Goal: Transaction & Acquisition: Purchase product/service

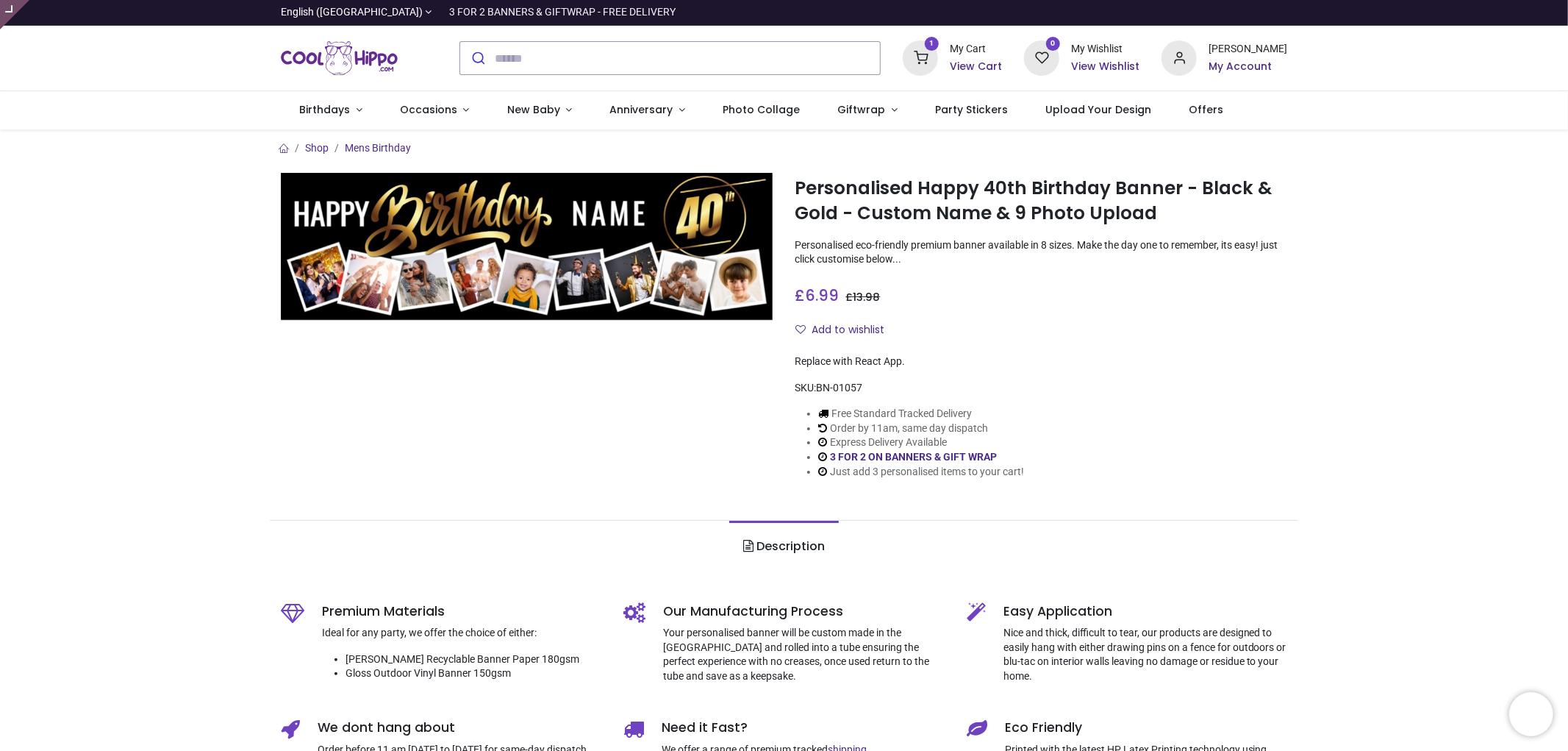
type input "**********"
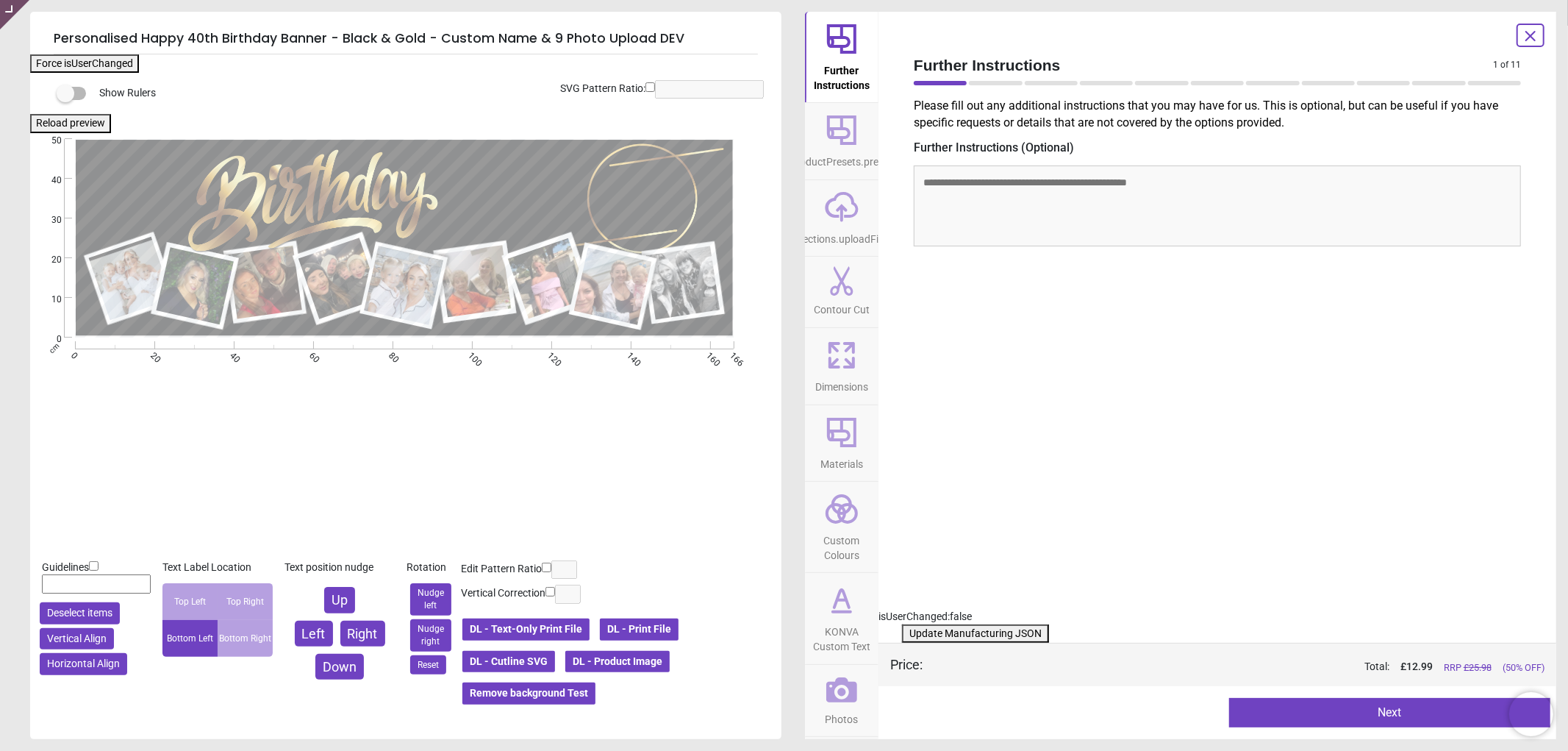
click at [655, 658] on button "DL - Product Image" at bounding box center [617, 662] width 107 height 25
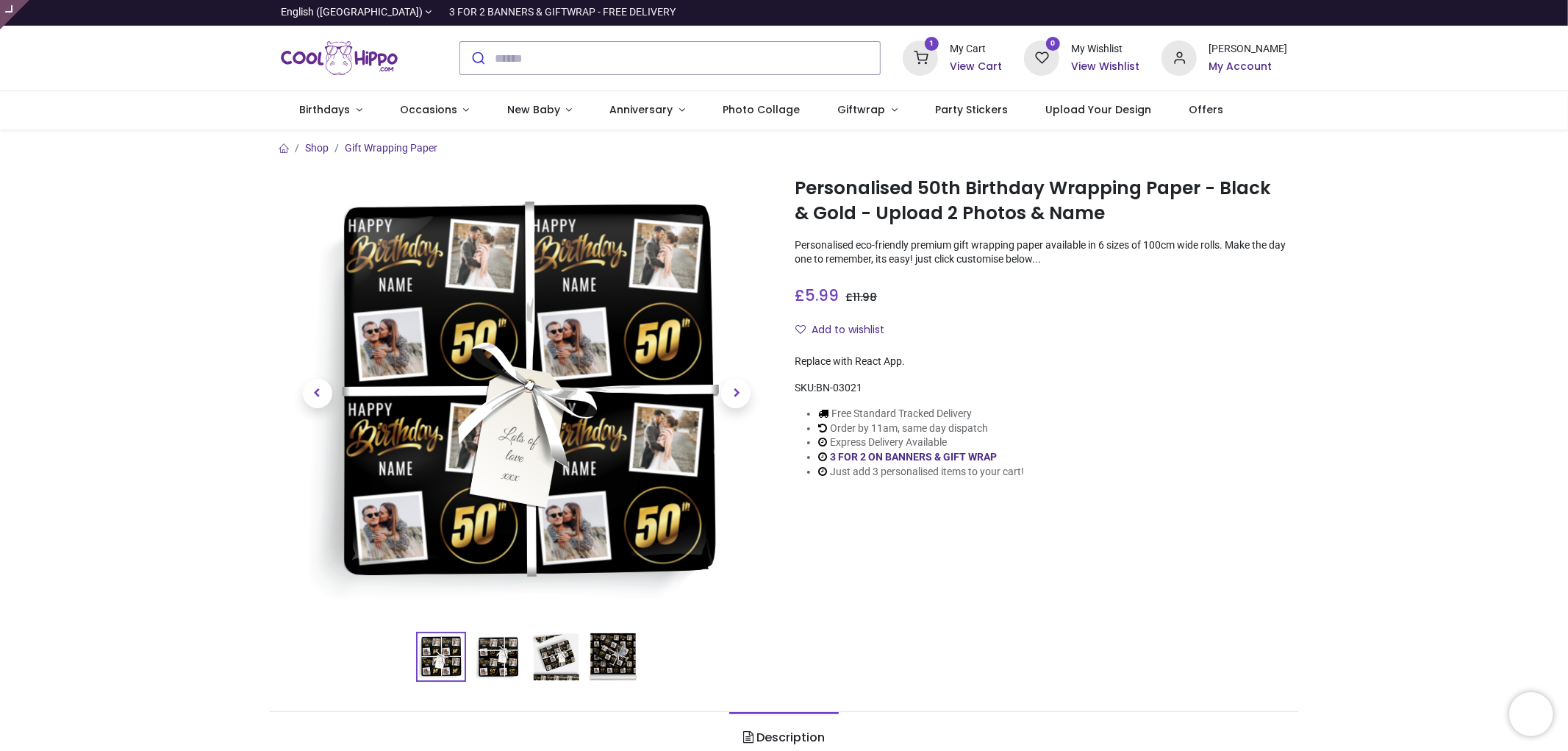
type input "**********"
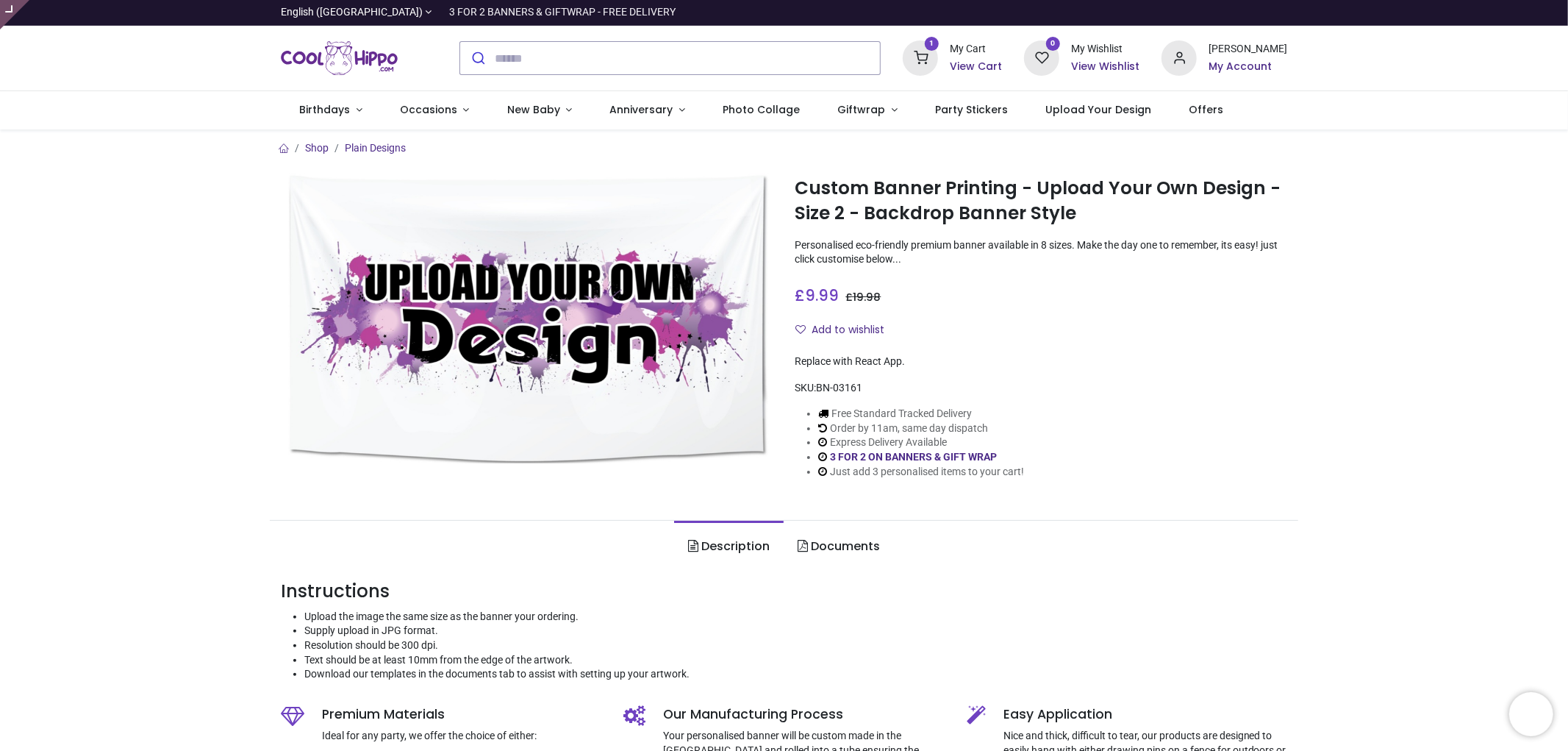
type input "**********"
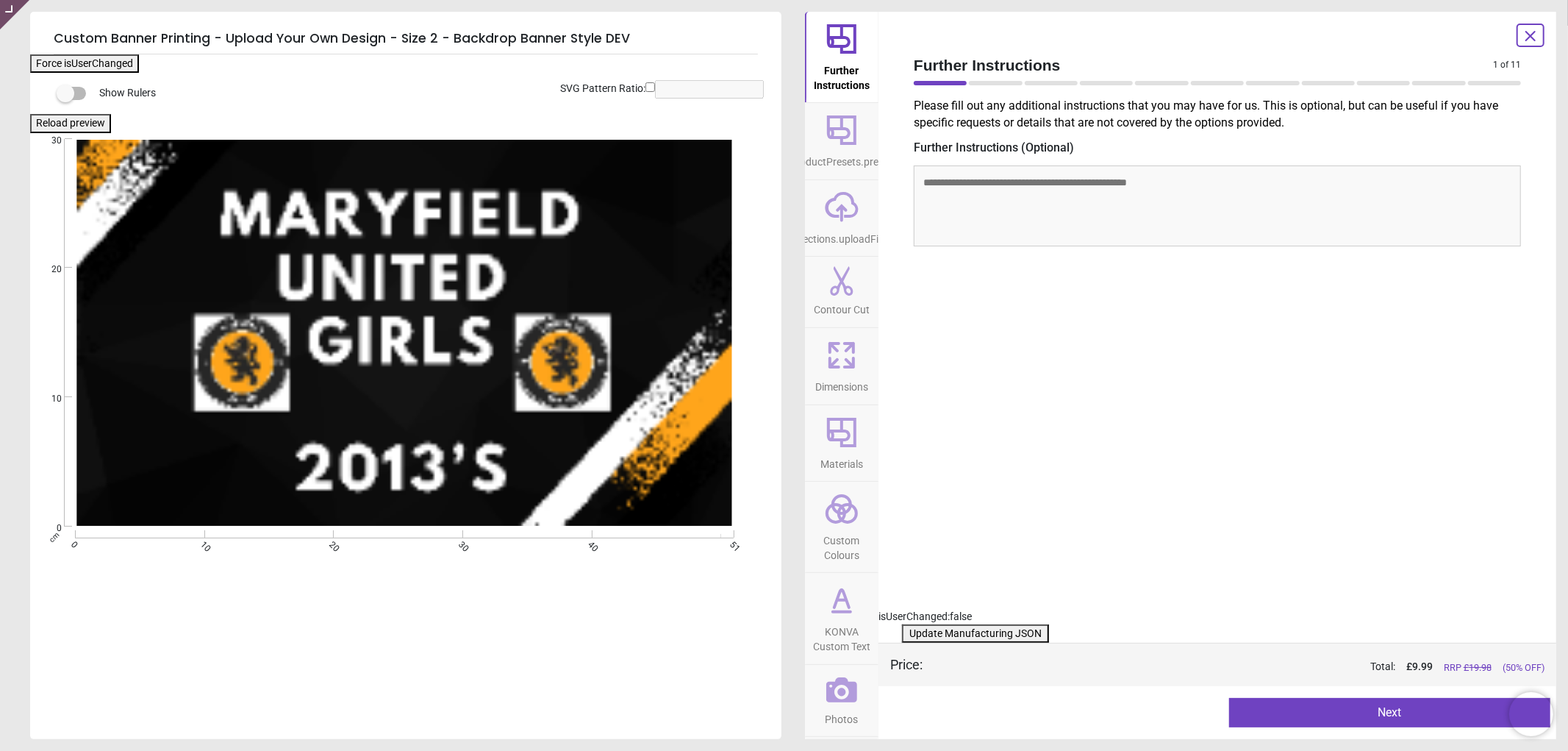
click at [834, 698] on icon at bounding box center [842, 690] width 31 height 25
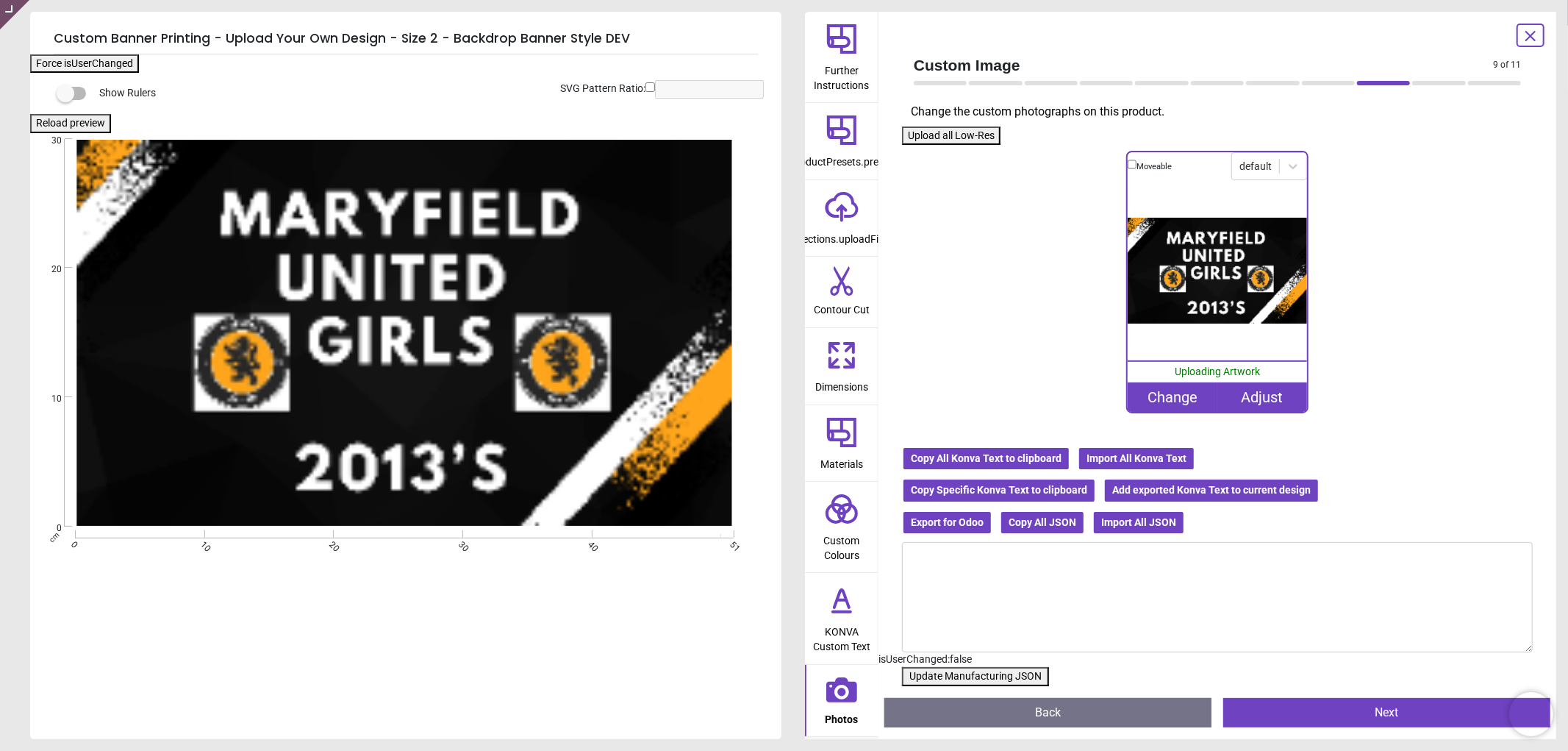
click at [1159, 390] on div "Change" at bounding box center [1172, 397] width 90 height 30
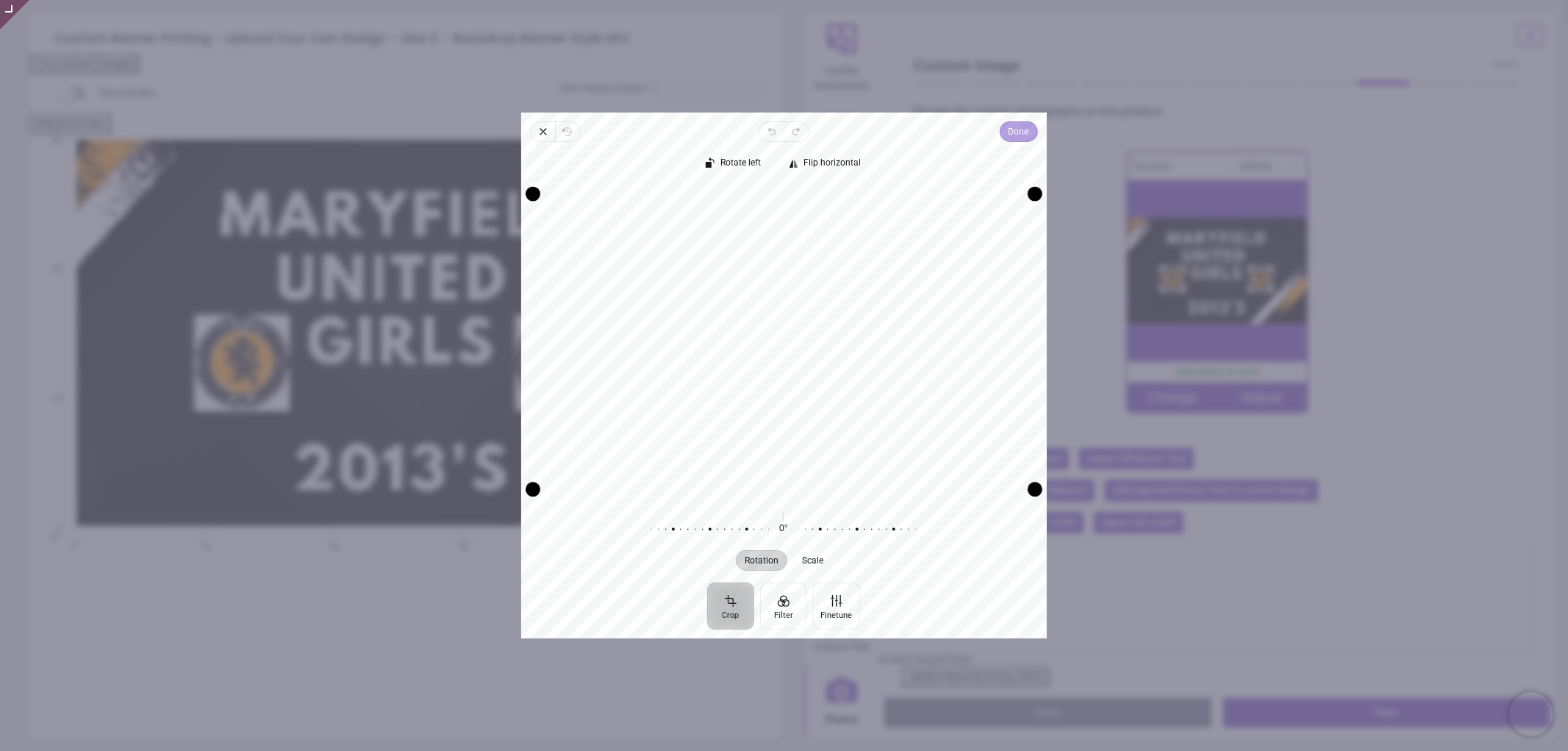
click at [1023, 119] on div "Close Revert Undo Redo Done Crop Filter Finetune Rotate left Flip horizontal Re…" at bounding box center [784, 376] width 526 height 526
click at [1016, 133] on span "Done" at bounding box center [1019, 132] width 21 height 18
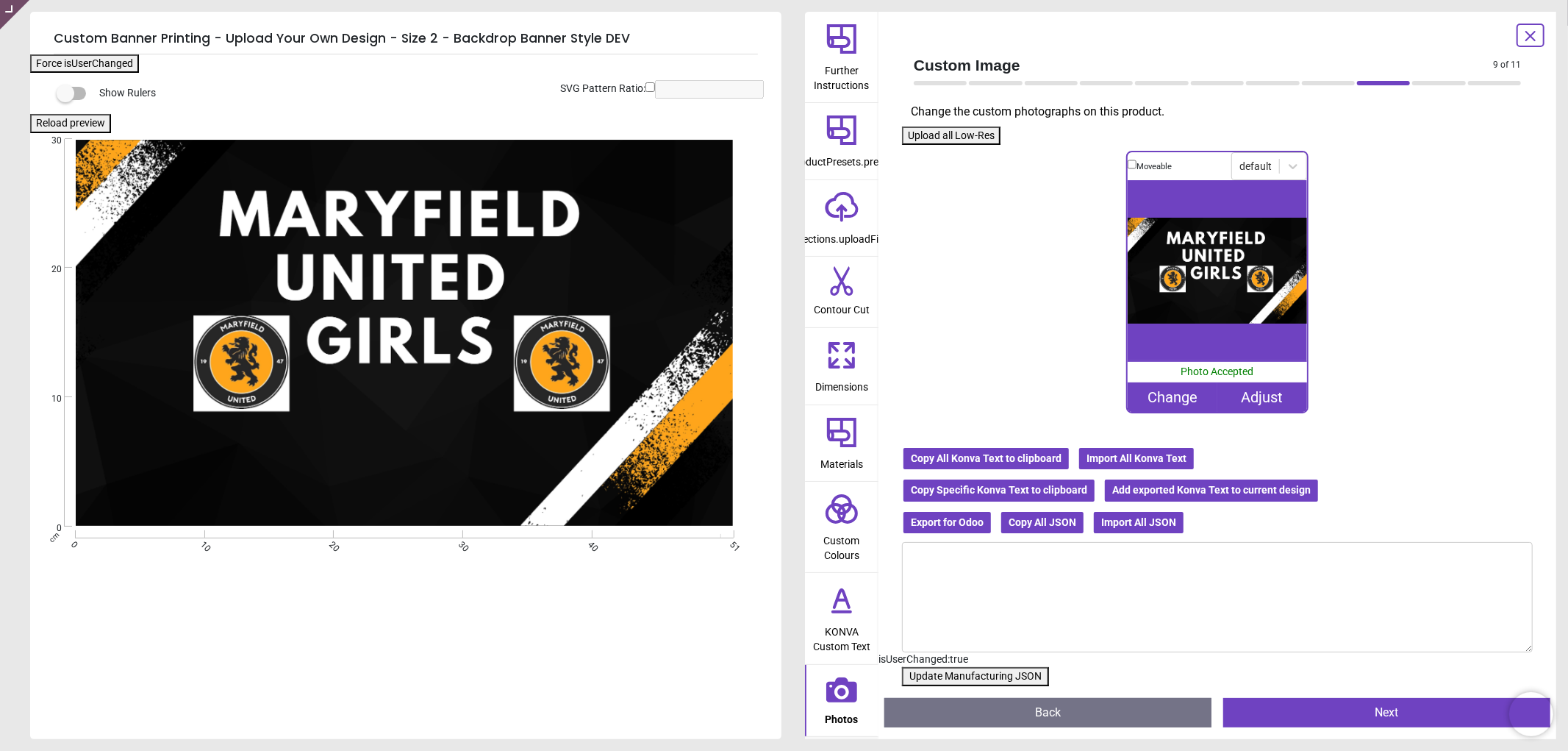
click at [1007, 675] on button "Update Manufacturing JSON" at bounding box center [975, 677] width 147 height 19
click at [1008, 675] on button "Update Manufacturing JSON" at bounding box center [975, 677] width 147 height 19
click at [1008, 675] on button "Update Manufacturing JSON" at bounding box center [975, 677] width 147 height 19
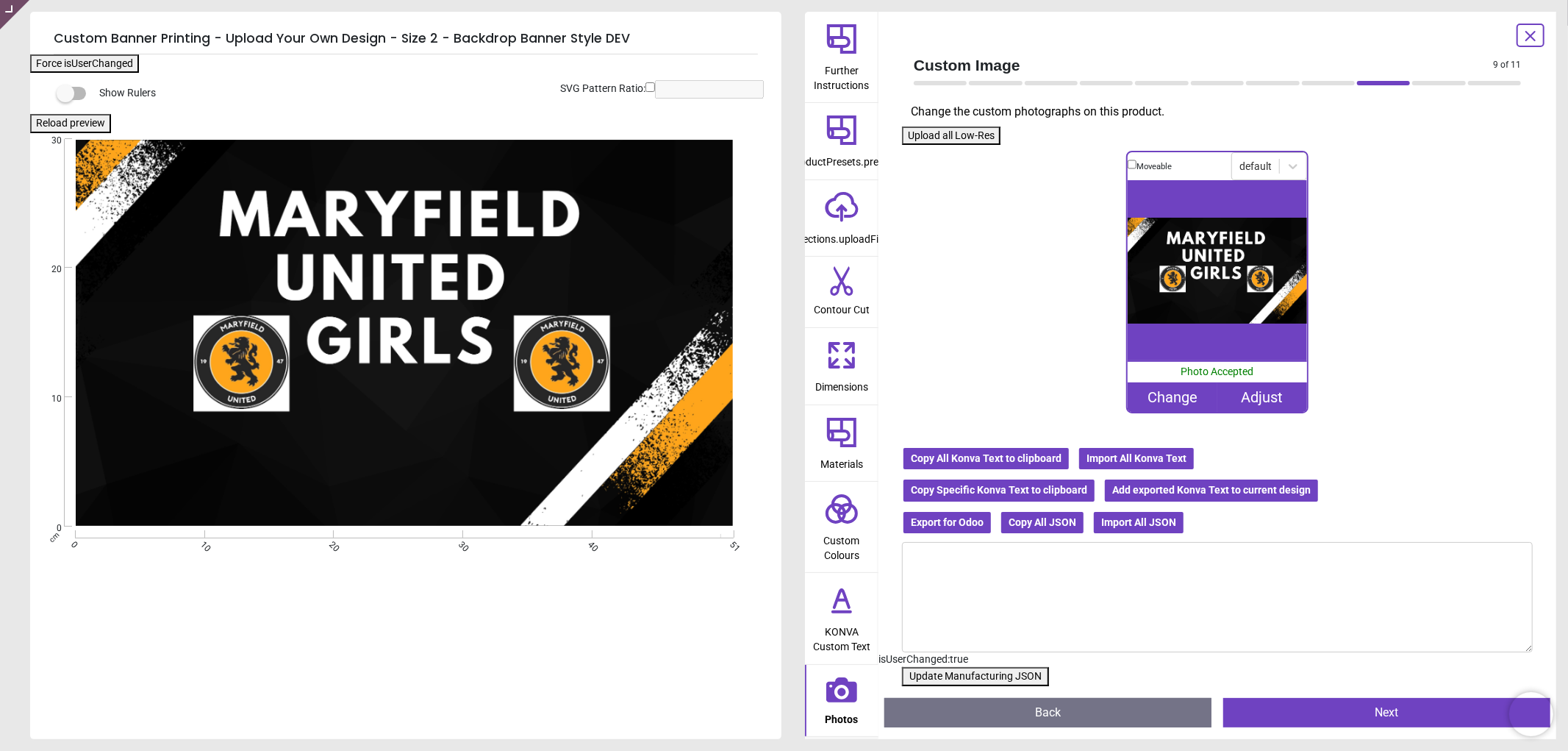
click at [1008, 675] on button "Update Manufacturing JSON" at bounding box center [975, 677] width 147 height 19
click at [983, 681] on button "Update Manufacturing JSON" at bounding box center [975, 677] width 147 height 19
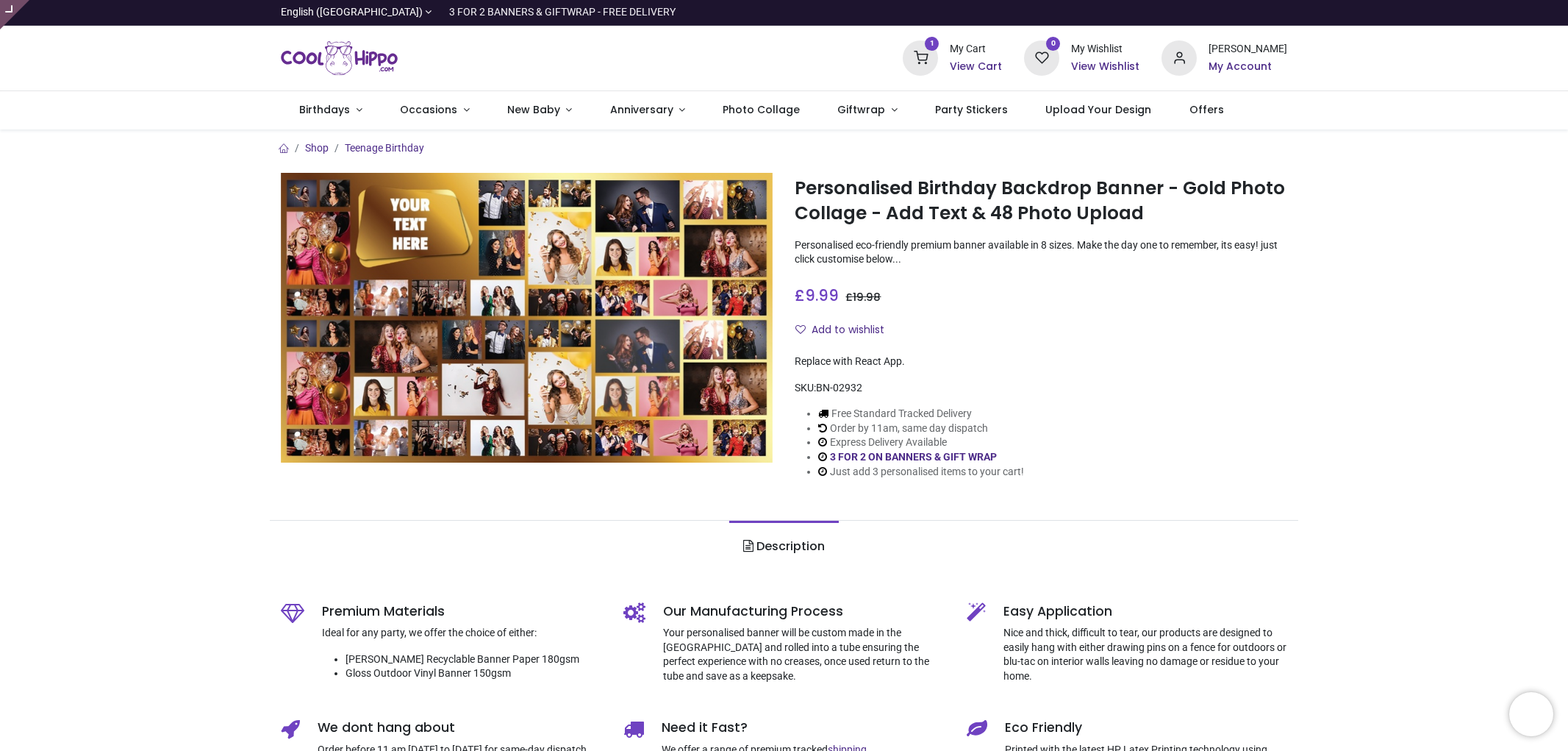
type input "**********"
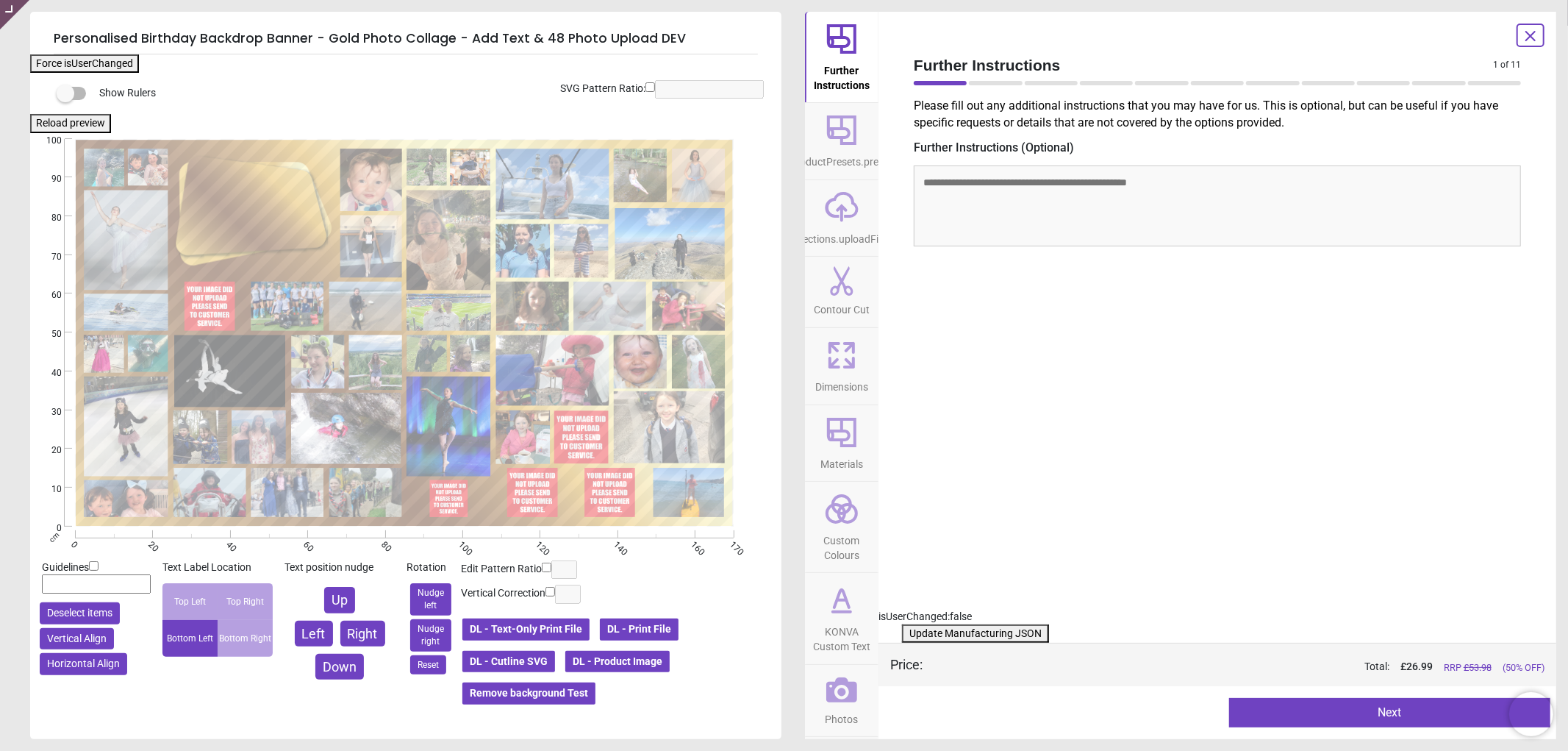
click at [653, 661] on button "DL - Product Image" at bounding box center [617, 662] width 107 height 25
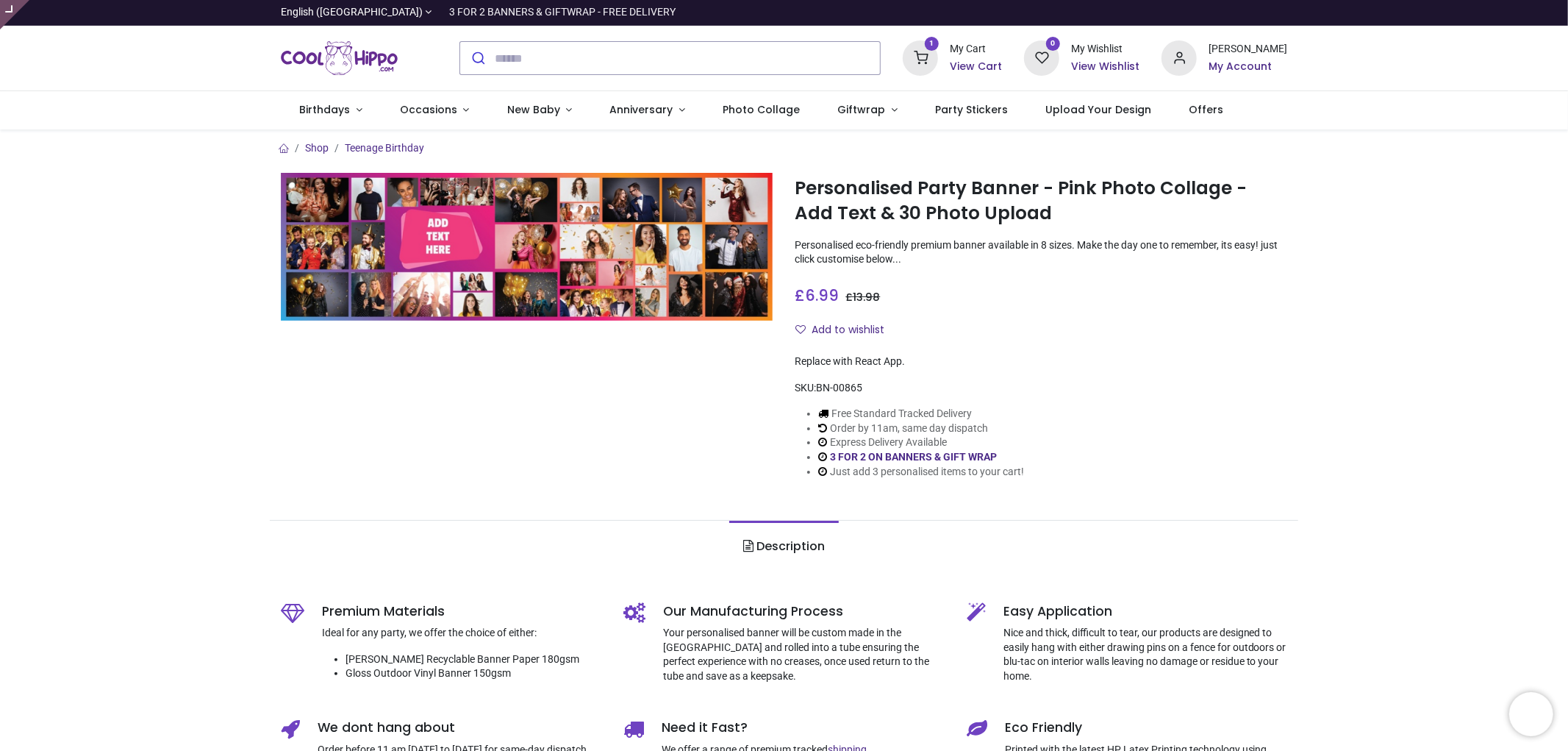
type input "**********"
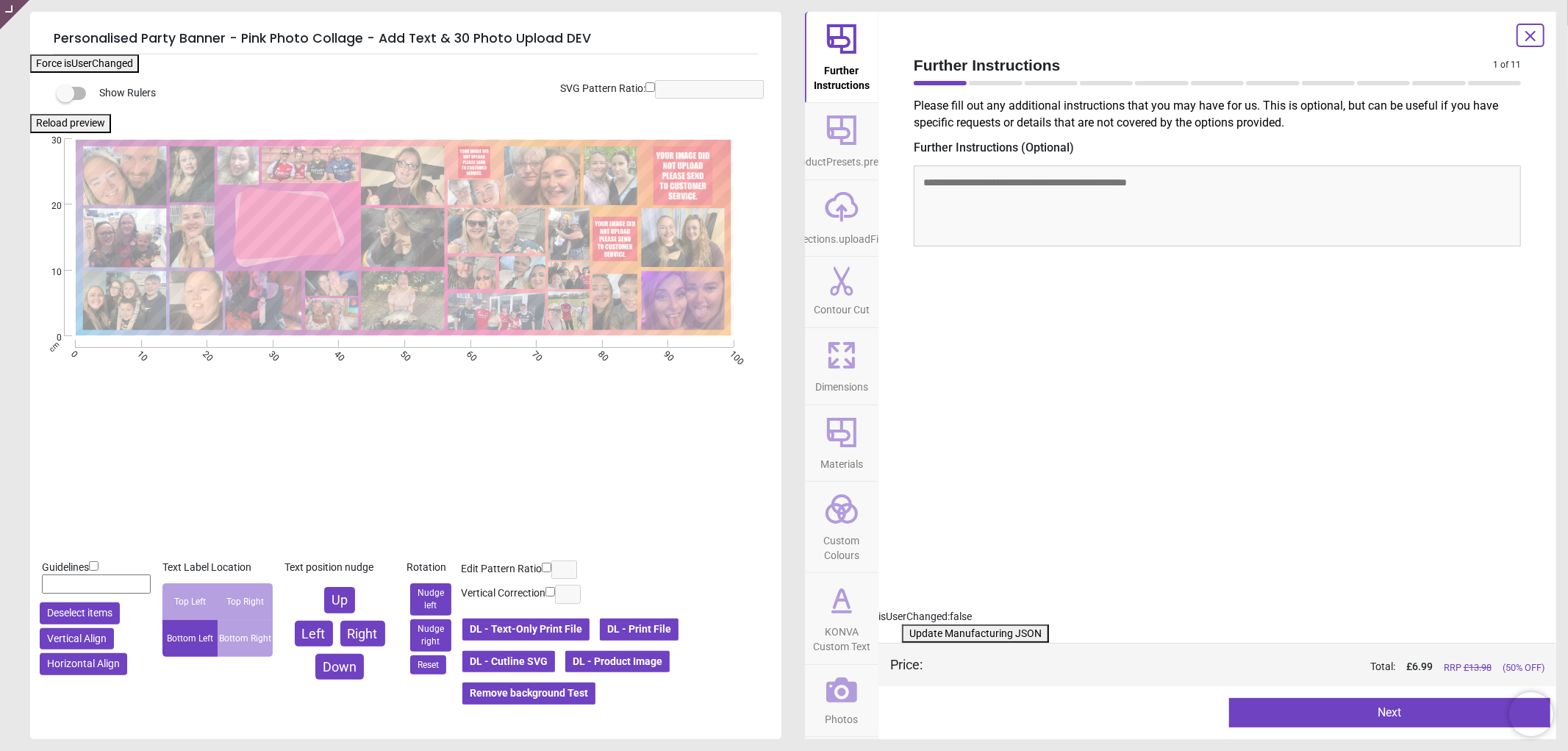
click at [645, 658] on button "DL - Product Image" at bounding box center [617, 662] width 107 height 25
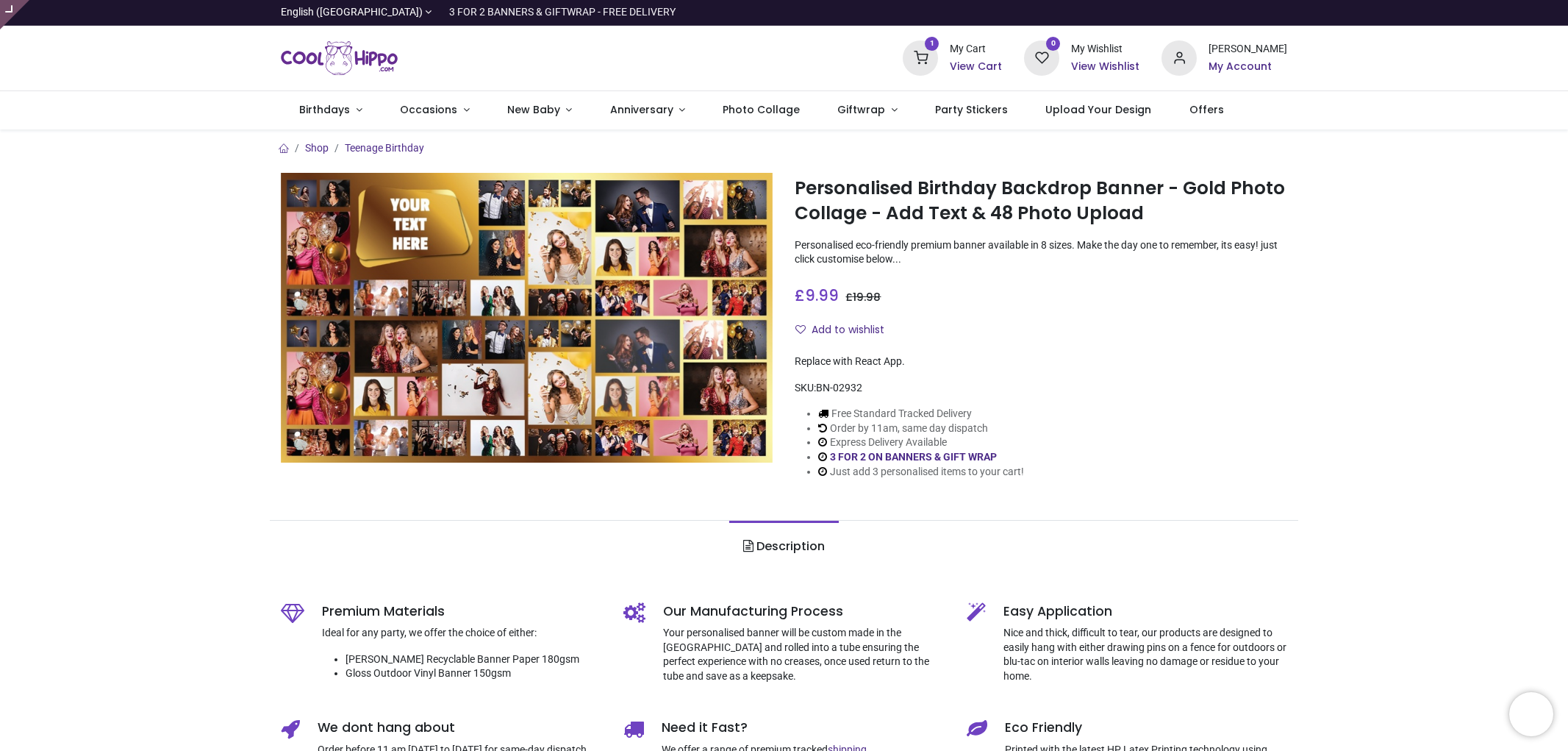
type input "**********"
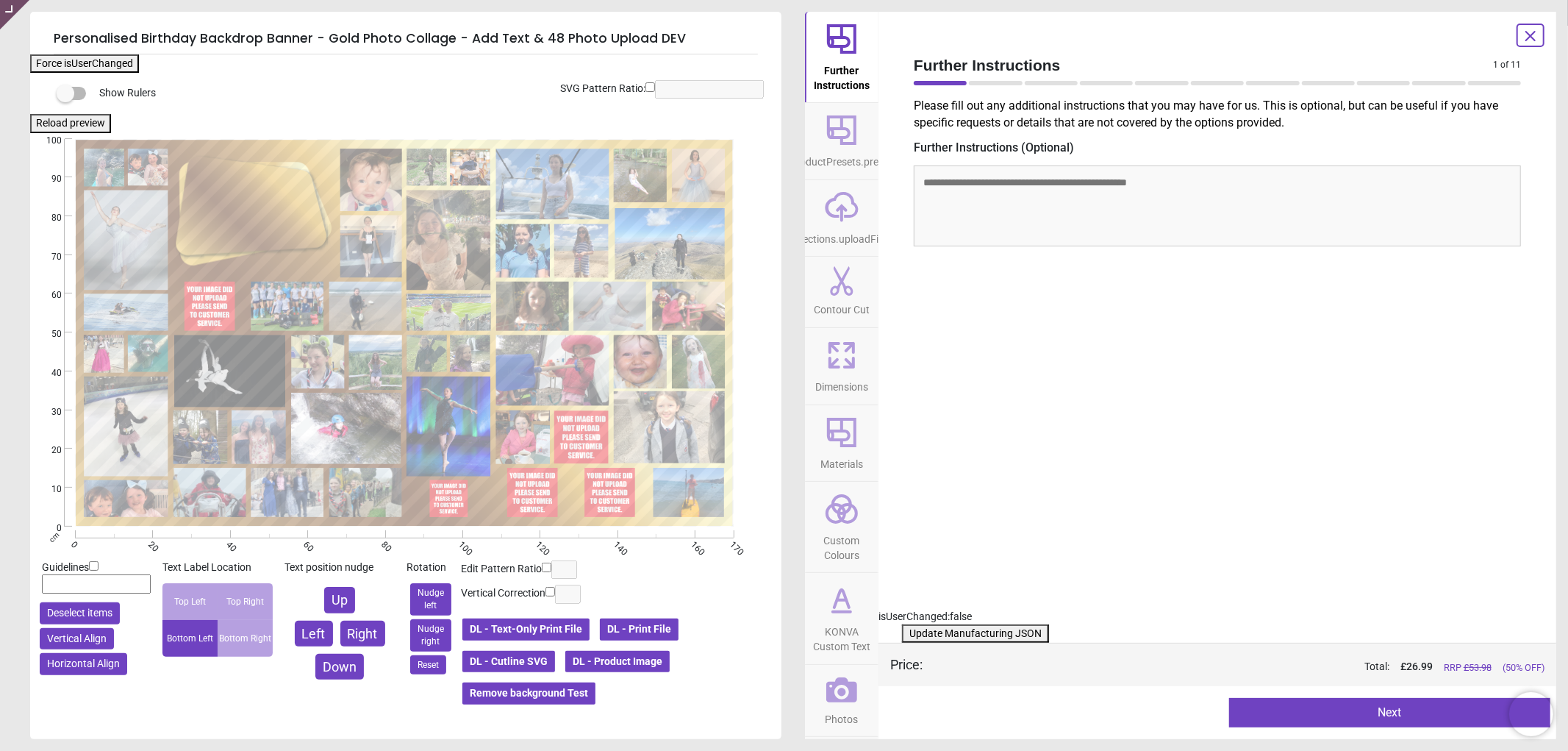
click at [841, 706] on span "Photos" at bounding box center [842, 716] width 33 height 22
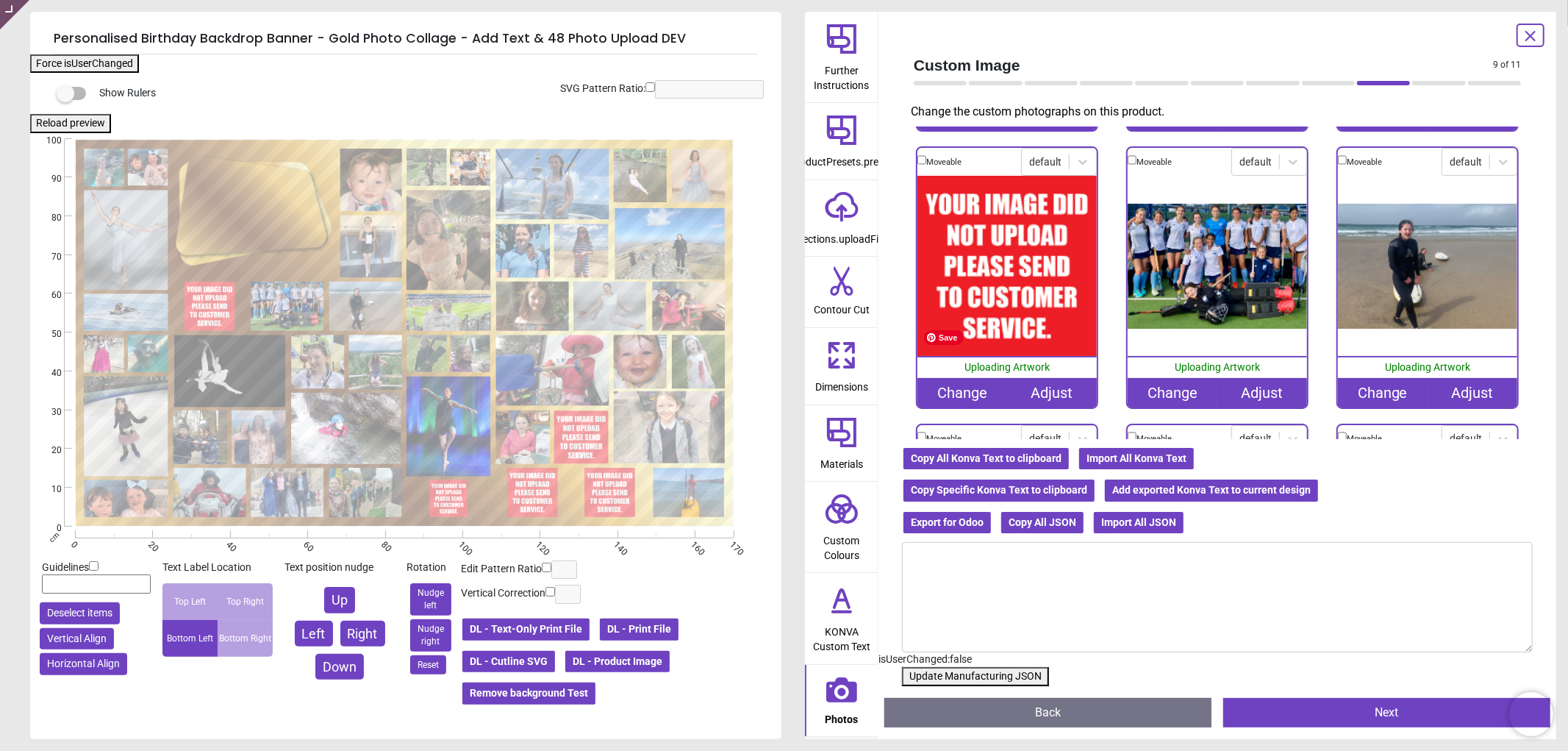
scroll to position [1471, 0]
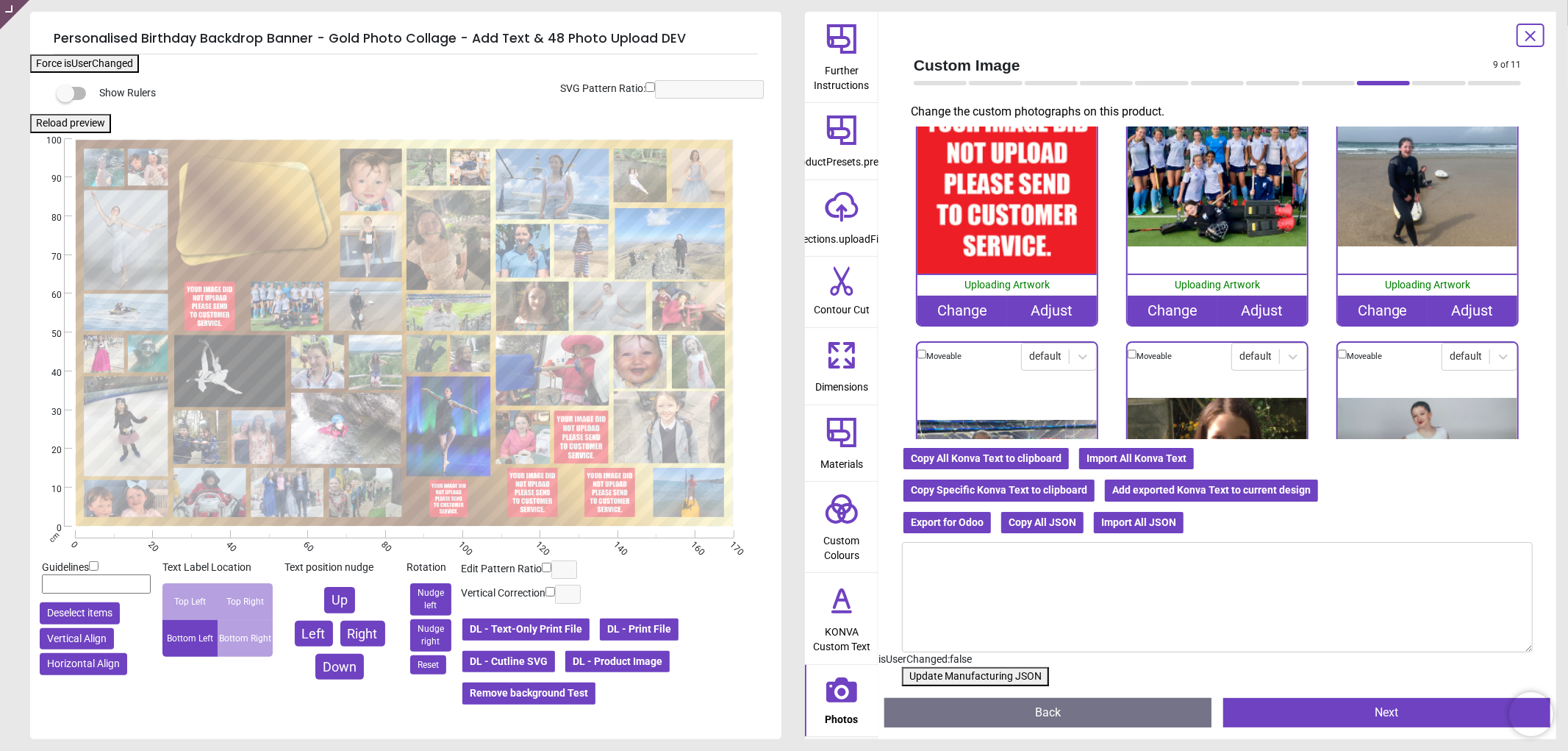
click at [968, 296] on div "Change" at bounding box center [962, 310] width 90 height 30
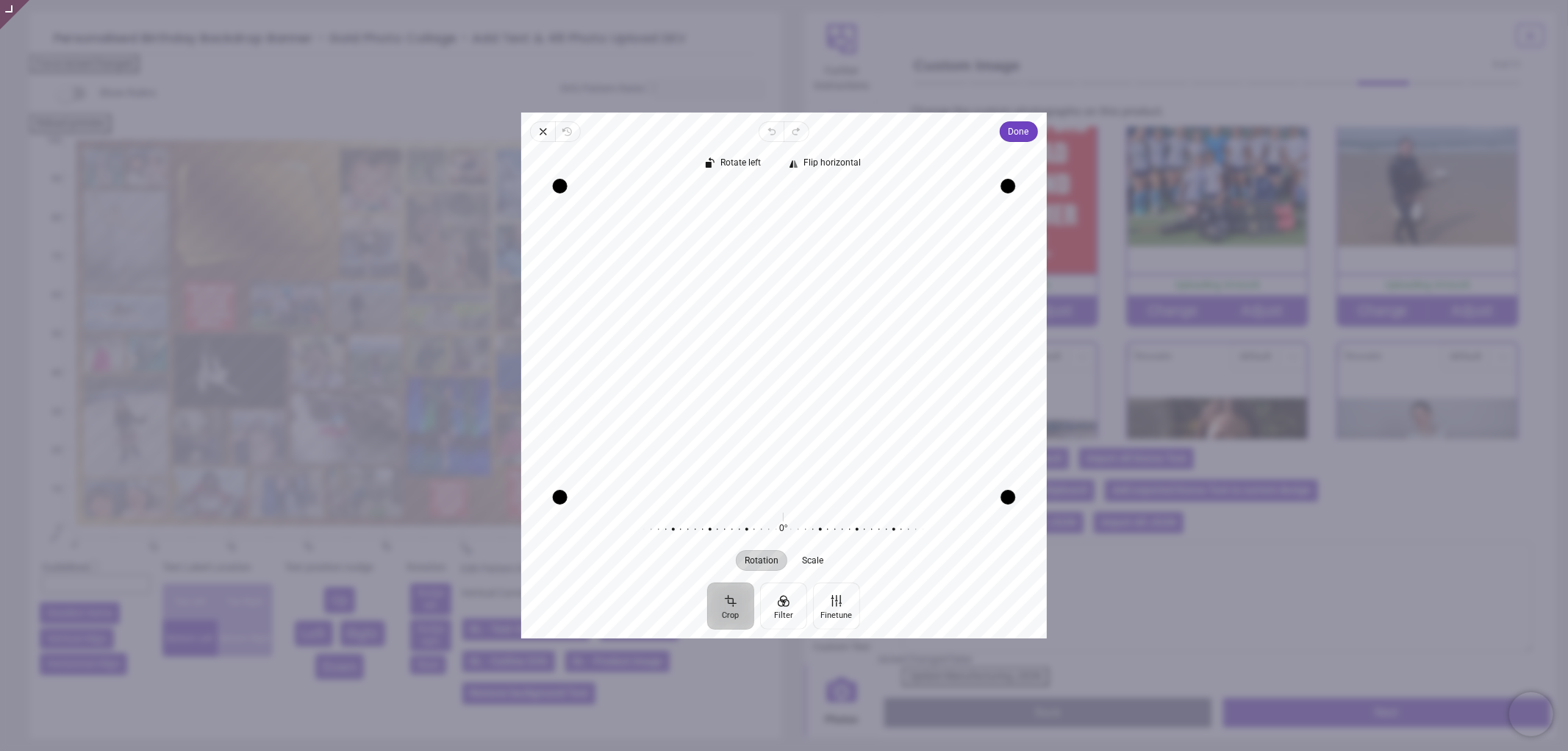
drag, startPoint x: 813, startPoint y: 365, endPoint x: 821, endPoint y: 444, distance: 79.4
click at [821, 444] on div "Recenter" at bounding box center [784, 341] width 502 height 311
click at [1023, 133] on span "Done" at bounding box center [1019, 132] width 21 height 18
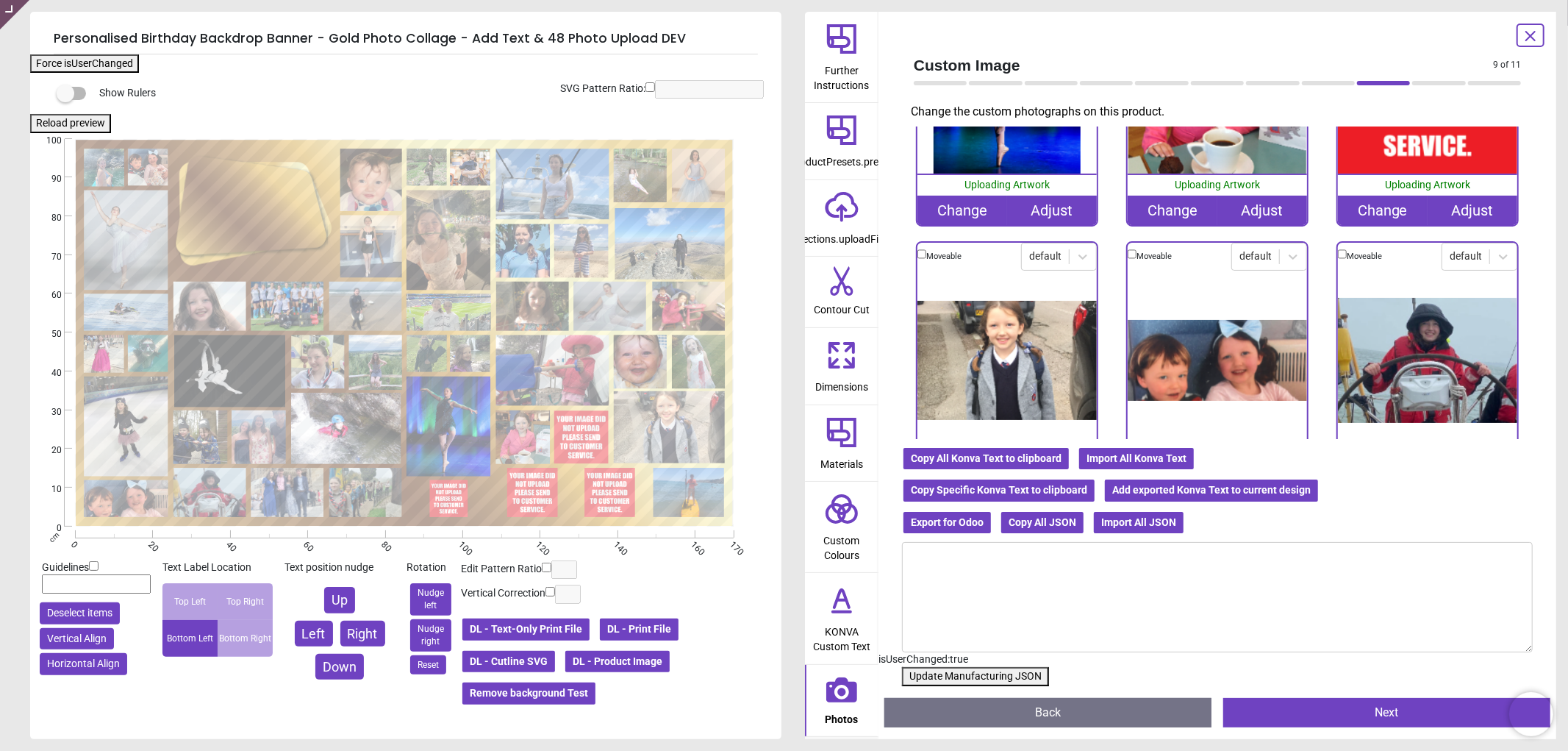
scroll to position [3350, 0]
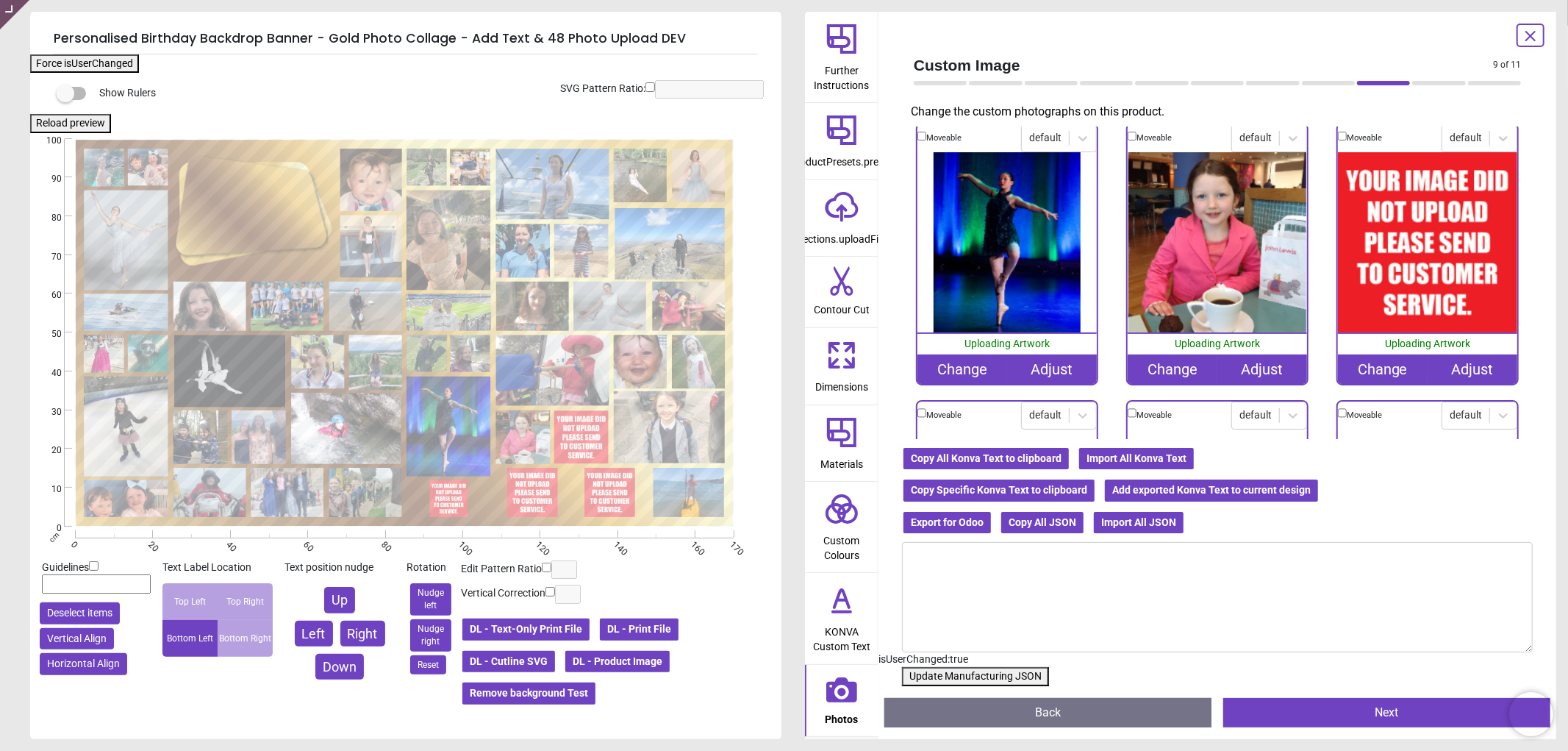
click at [1347, 355] on div "Change" at bounding box center [1382, 370] width 90 height 30
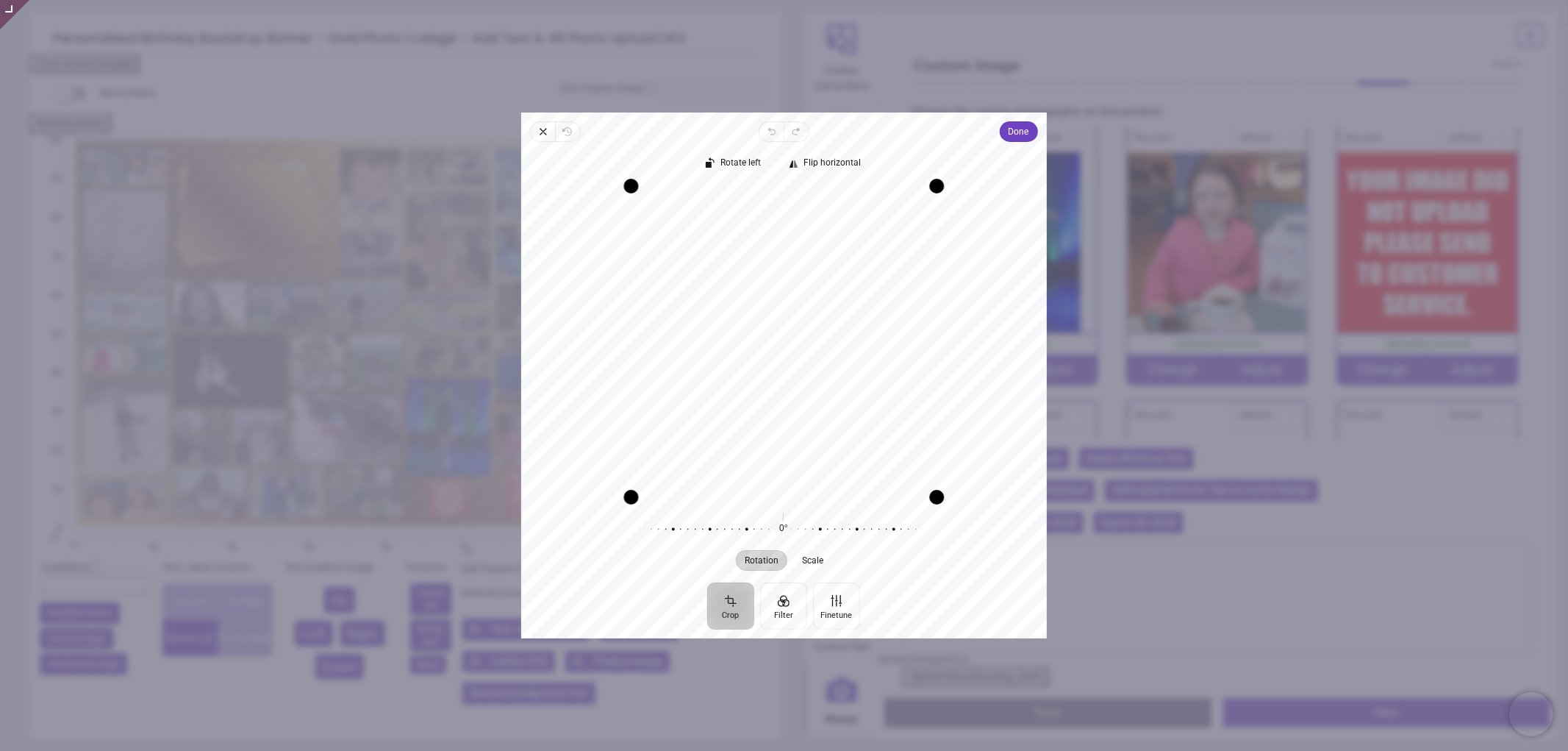
drag, startPoint x: 801, startPoint y: 349, endPoint x: 802, endPoint y: 423, distance: 74.0
drag, startPoint x: 819, startPoint y: 335, endPoint x: 826, endPoint y: 378, distance: 43.6
click at [826, 378] on div "Recenter" at bounding box center [784, 341] width 502 height 311
click at [1026, 129] on span "Done" at bounding box center [1019, 132] width 21 height 18
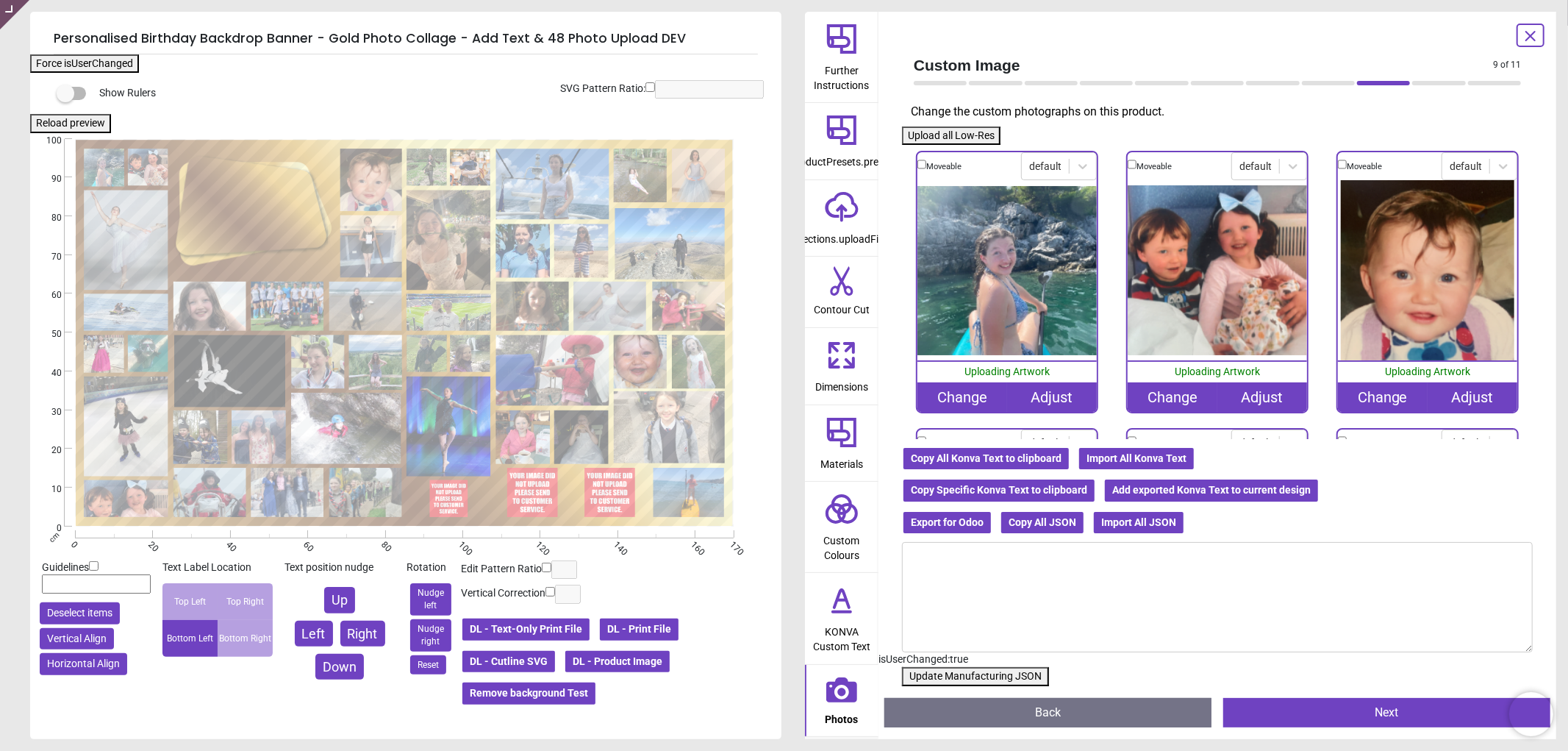
scroll to position [3925, 0]
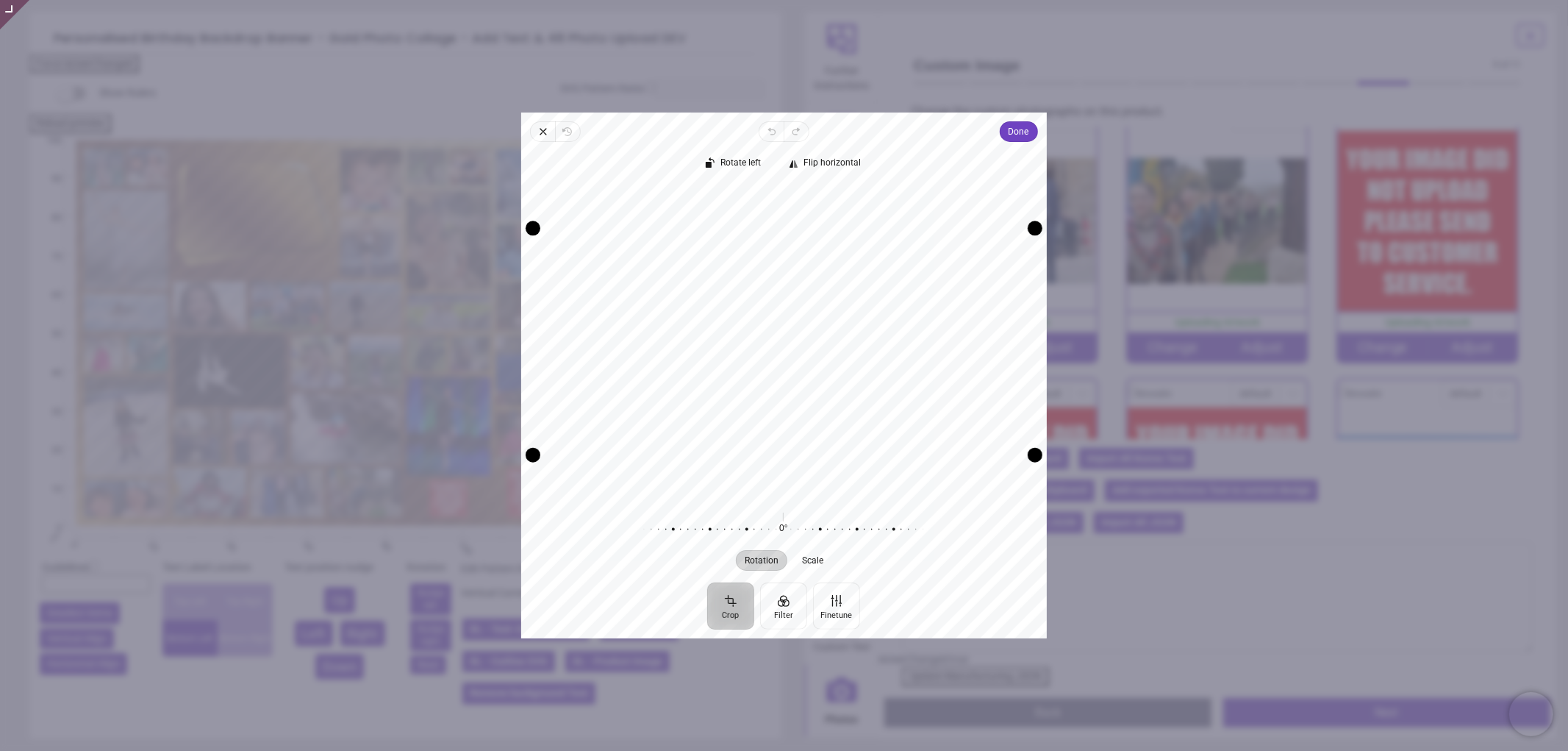
drag, startPoint x: 927, startPoint y: 347, endPoint x: 919, endPoint y: 344, distance: 8.5
click at [919, 344] on div "Recenter" at bounding box center [784, 341] width 502 height 311
click at [1009, 127] on span "Done" at bounding box center [1019, 132] width 21 height 18
